Goal: Information Seeking & Learning: Learn about a topic

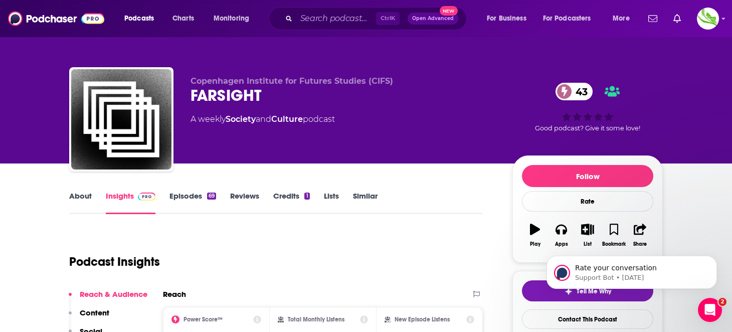
click at [192, 195] on link "Episodes 69" at bounding box center [193, 202] width 47 height 23
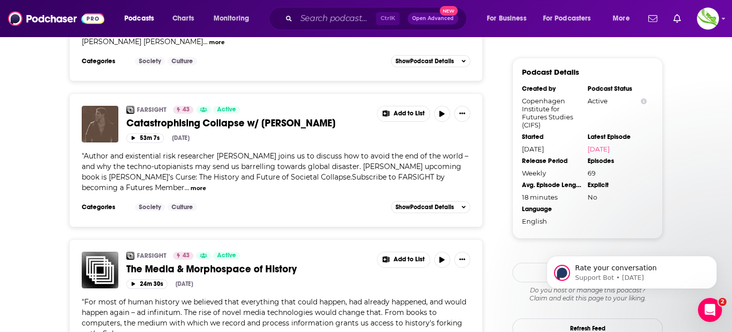
scroll to position [802, 0]
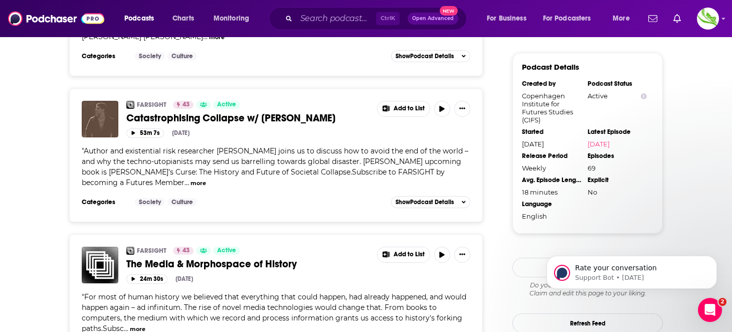
click at [191, 179] on button "more" at bounding box center [199, 183] width 16 height 9
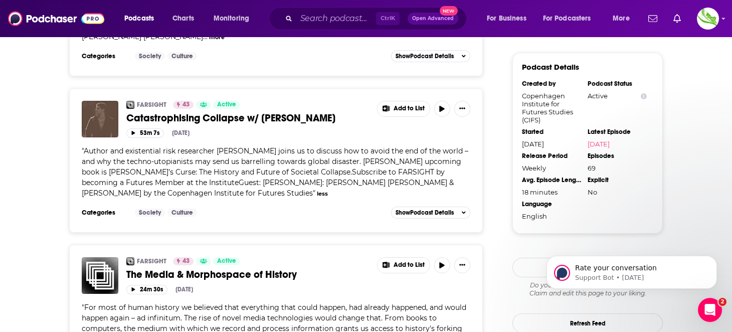
click at [140, 157] on span "Author and existential risk researcher [PERSON_NAME] joins us to discuss how to…" at bounding box center [275, 171] width 387 height 51
click at [162, 112] on span "Catastrophising Collapse w/ [PERSON_NAME]" at bounding box center [230, 118] width 209 height 13
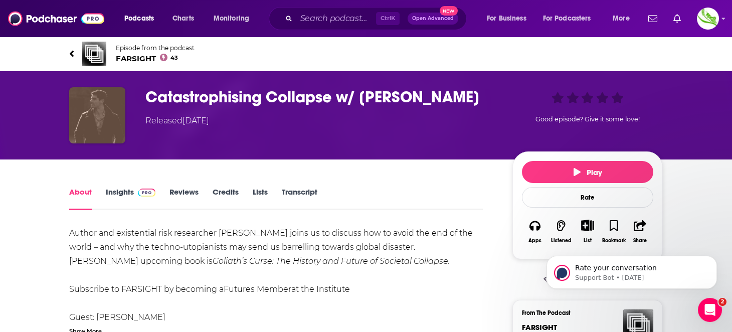
click at [91, 55] on img at bounding box center [94, 54] width 24 height 24
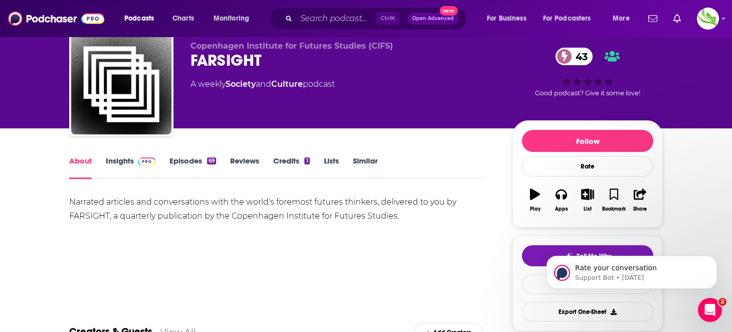
scroll to position [100, 0]
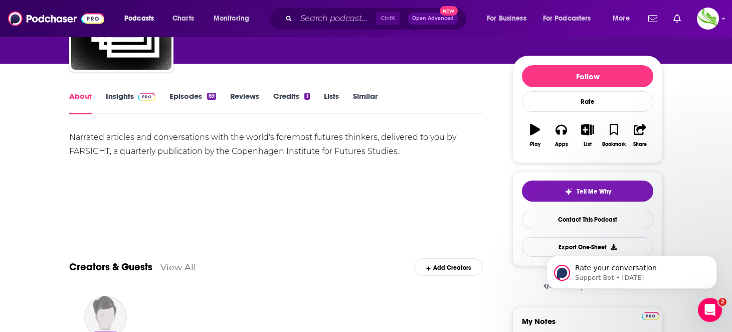
click at [121, 100] on link "Insights" at bounding box center [131, 102] width 50 height 23
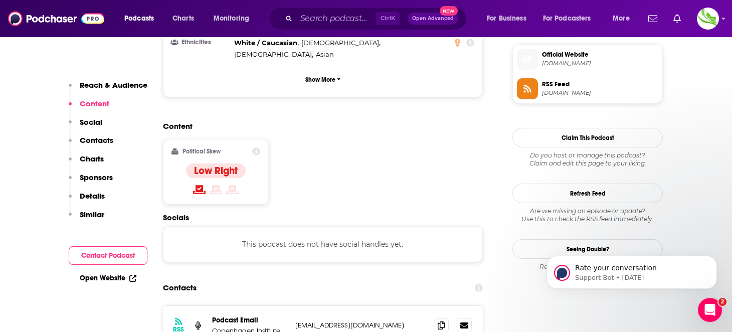
scroll to position [753, 0]
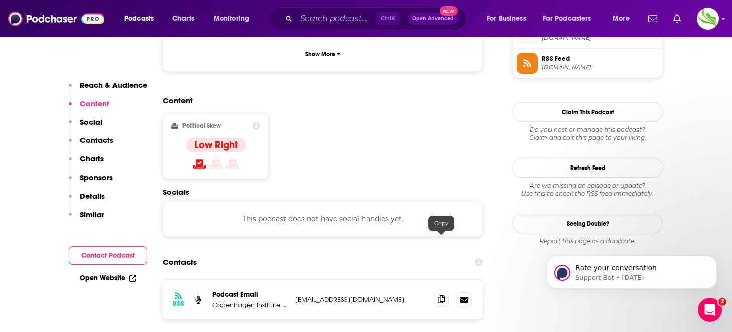
click at [442, 296] on icon at bounding box center [441, 300] width 7 height 8
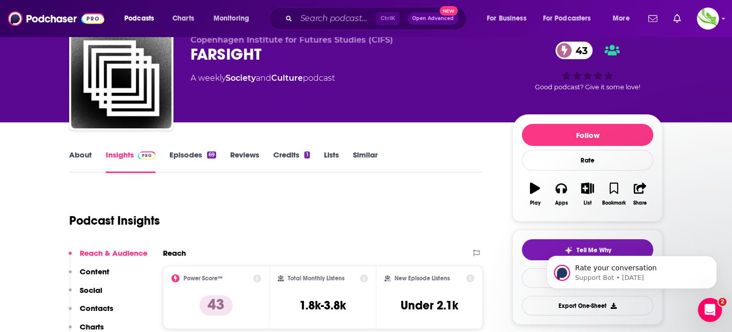
scroll to position [151, 0]
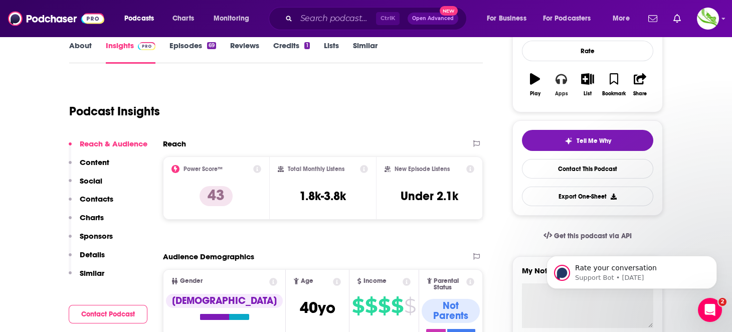
click at [561, 85] on button "Apps" at bounding box center [561, 85] width 26 height 36
